Goal: Navigation & Orientation: Find specific page/section

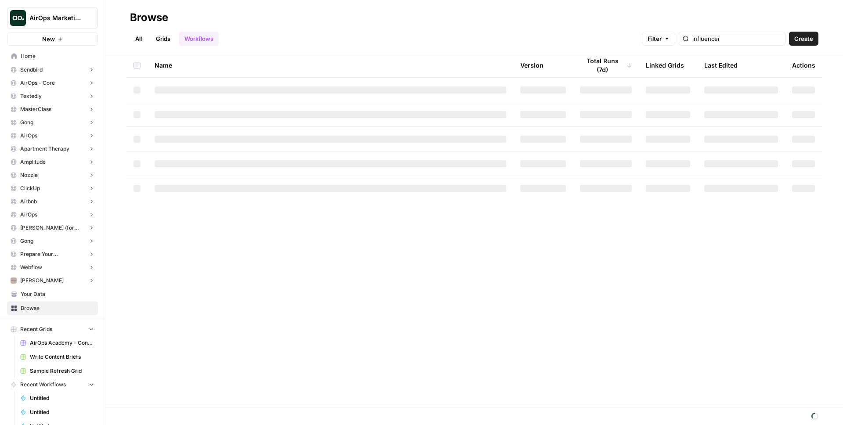
click at [66, 19] on span "AirOps Marketing" at bounding box center [55, 18] width 53 height 9
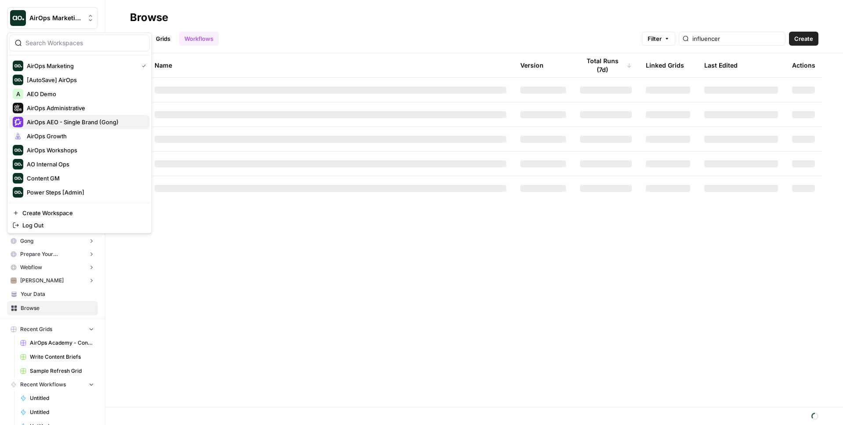
click at [131, 121] on span "AirOps AEO - Single Brand (Gong)" at bounding box center [85, 122] width 116 height 9
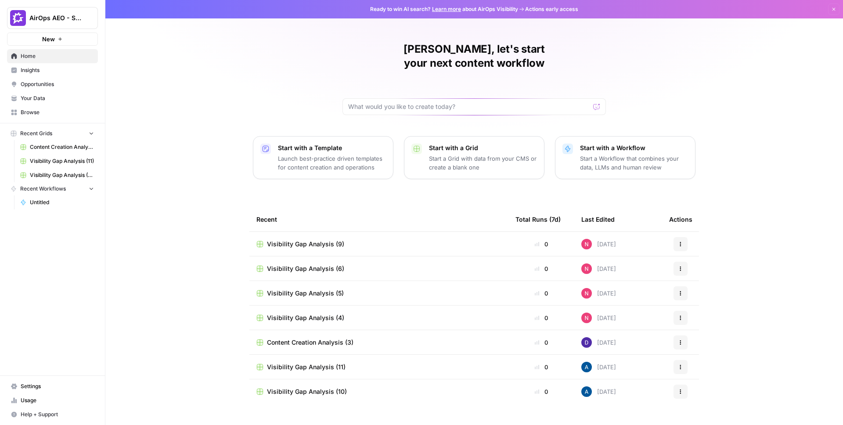
click at [588, 239] on img at bounding box center [586, 244] width 11 height 11
